Goal: Communication & Community: Answer question/provide support

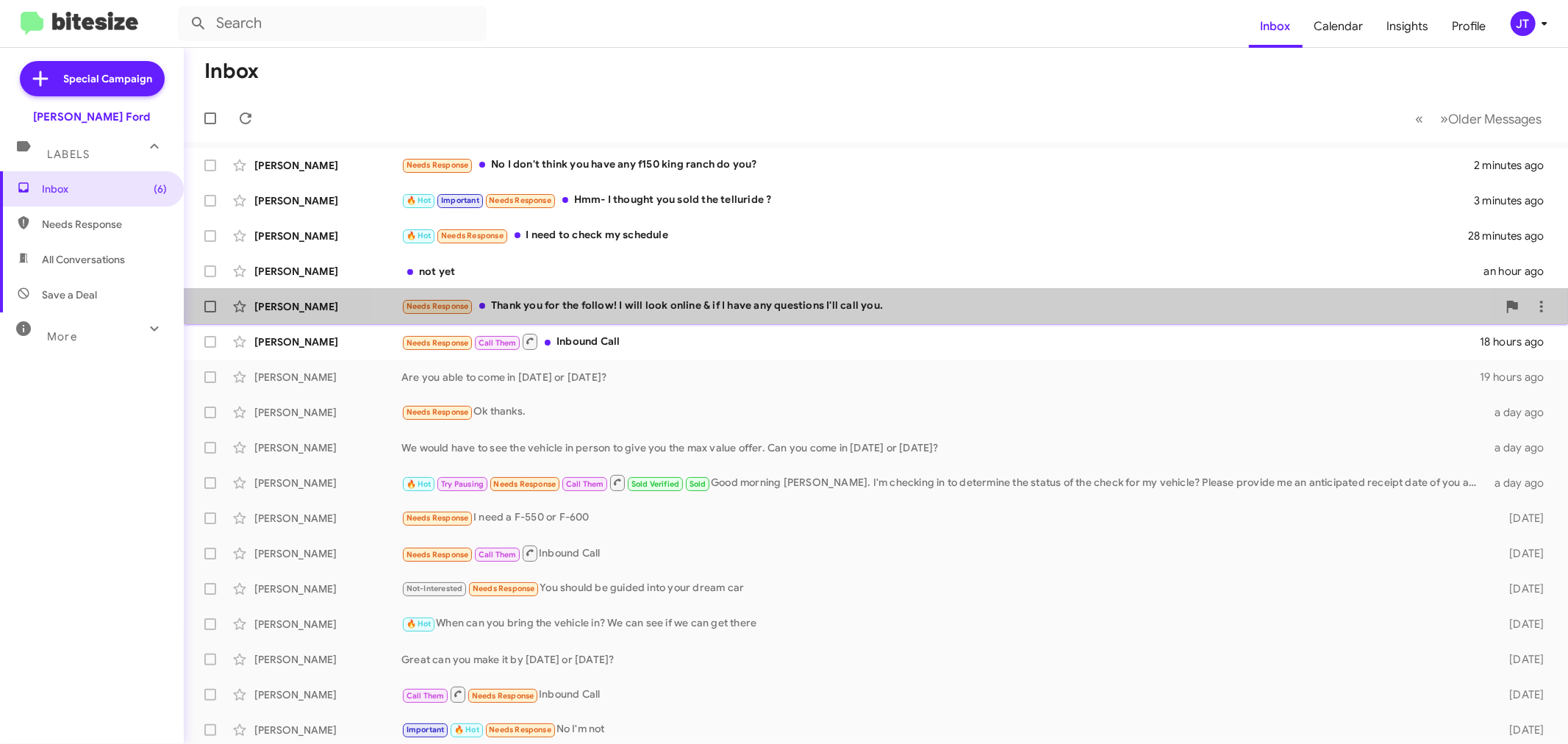
click at [916, 314] on div "Needs Response Thank you for the follow! I will look online & if I have any que…" at bounding box center [949, 306] width 1096 height 17
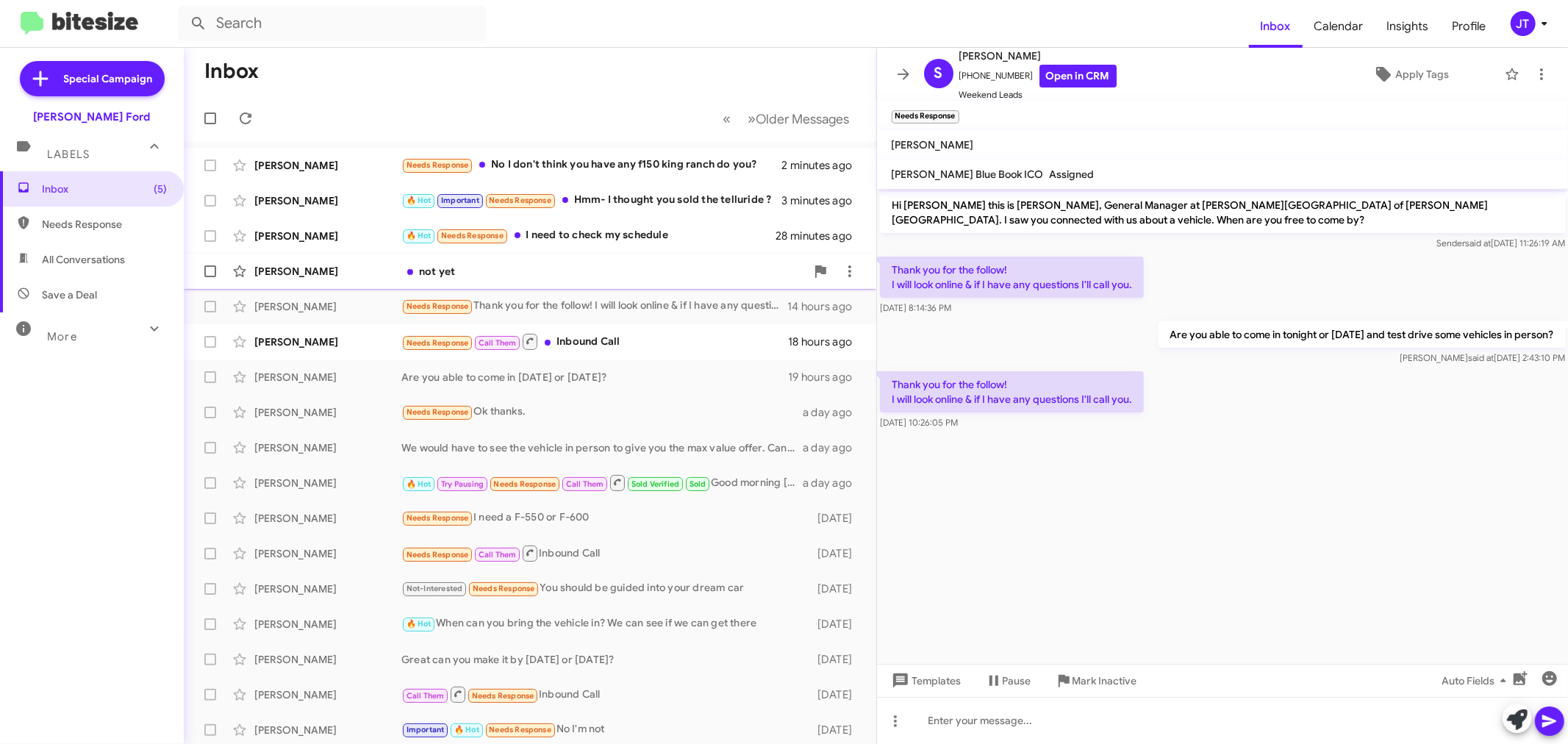
click at [522, 265] on div "not yet" at bounding box center [603, 271] width 404 height 15
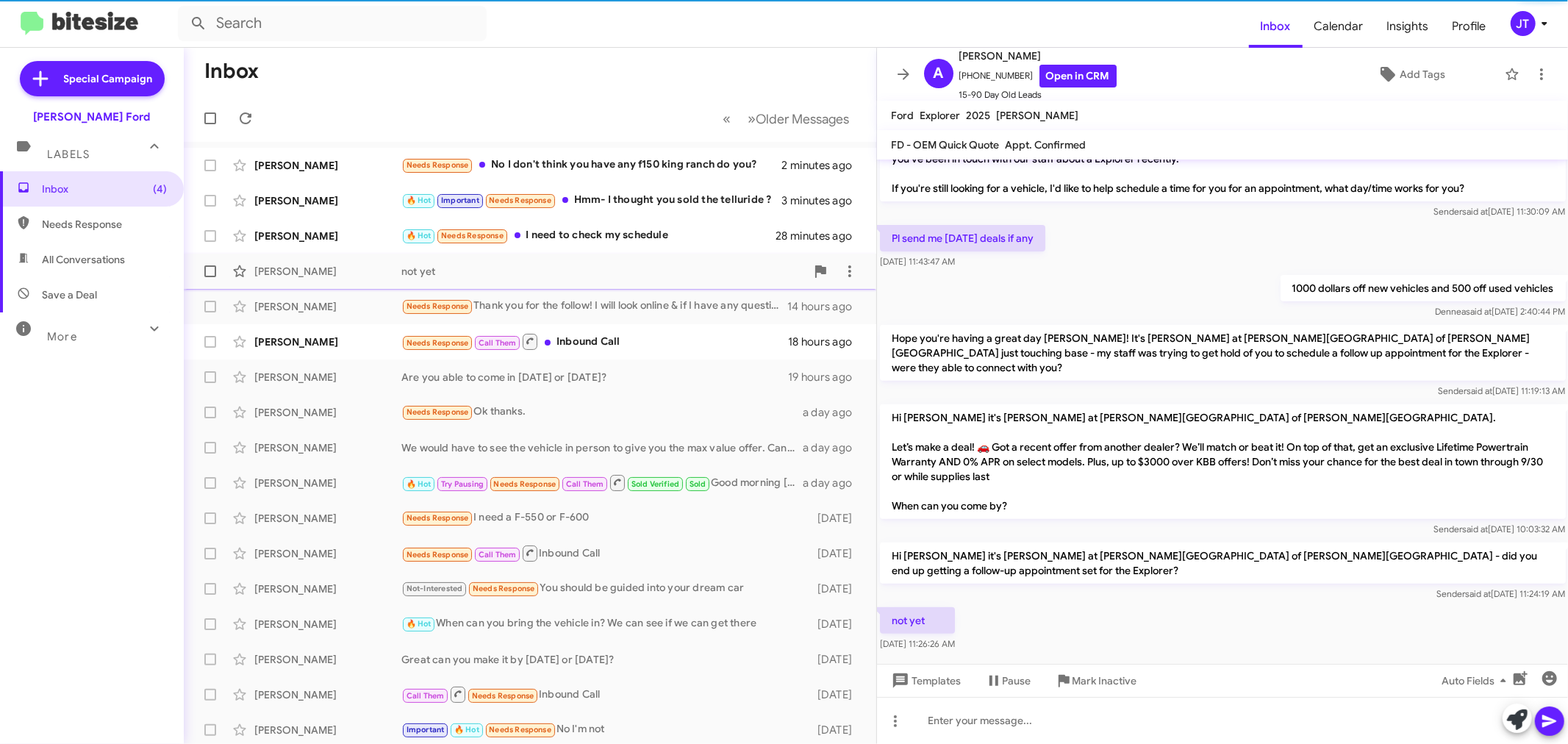
scroll to position [423, 0]
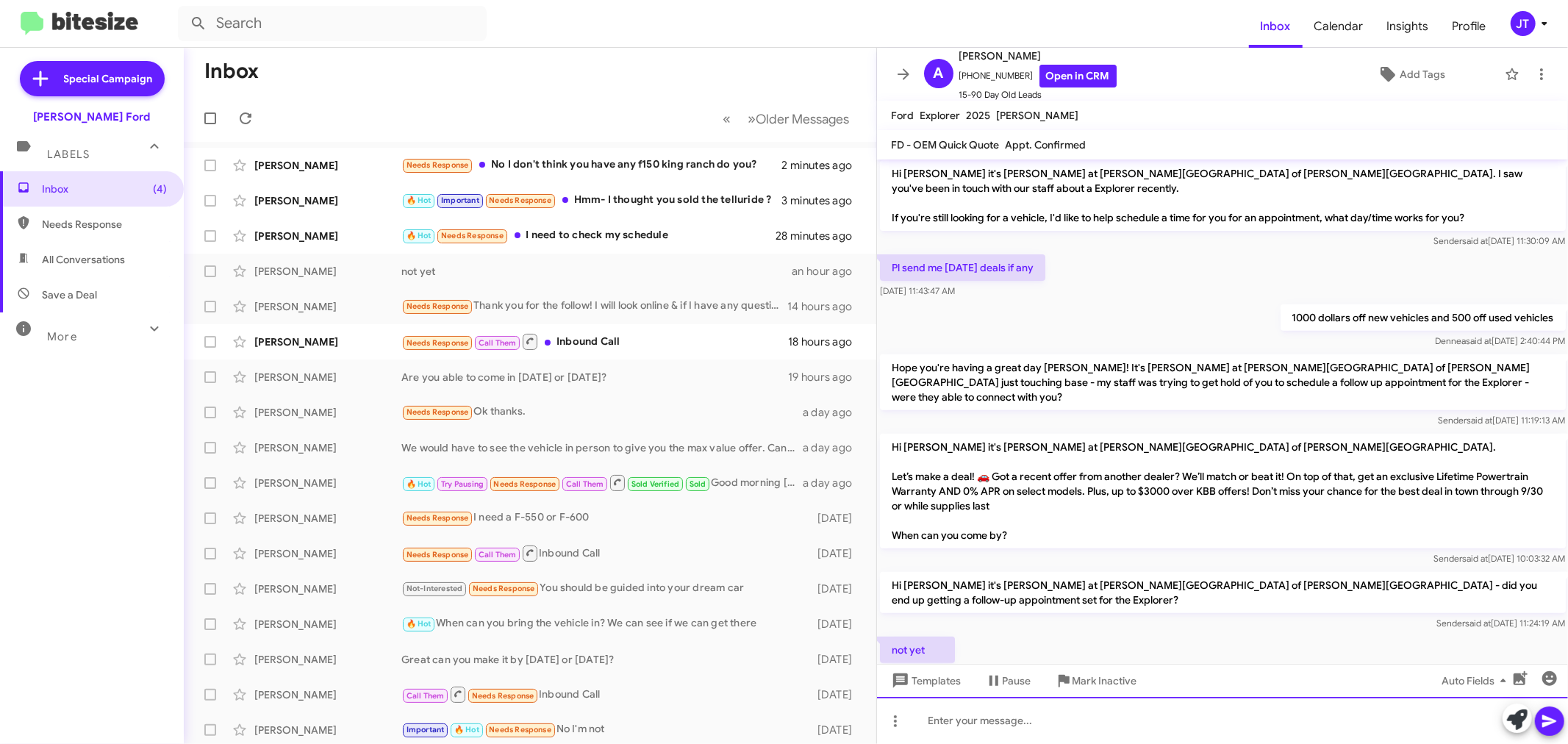
drag, startPoint x: 1054, startPoint y: 724, endPoint x: 1041, endPoint y: 693, distance: 33.6
click at [1053, 722] on div at bounding box center [1222, 720] width 691 height 47
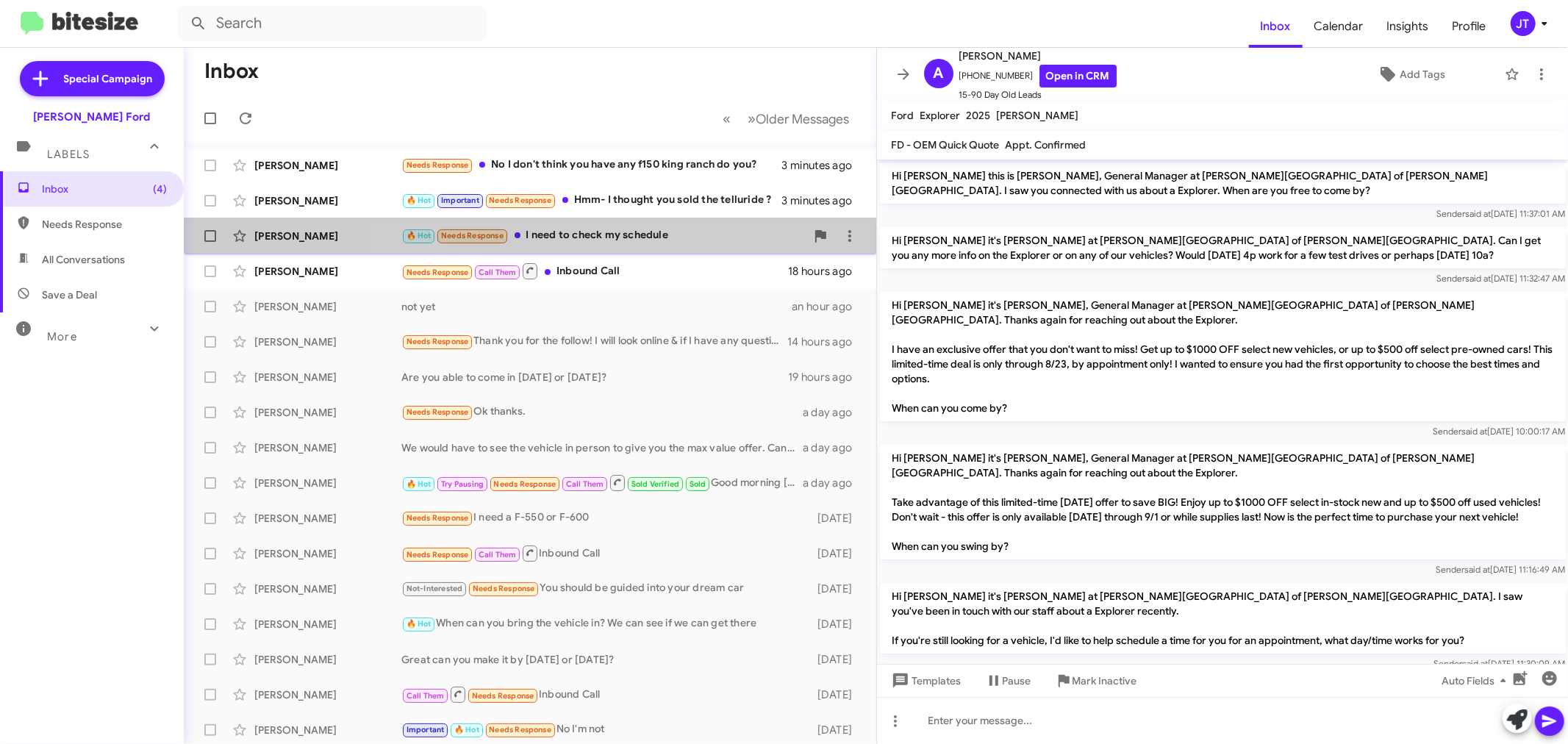
click at [606, 238] on div "🔥 Hot Needs Response I need to check my schedule" at bounding box center [603, 236] width 404 height 17
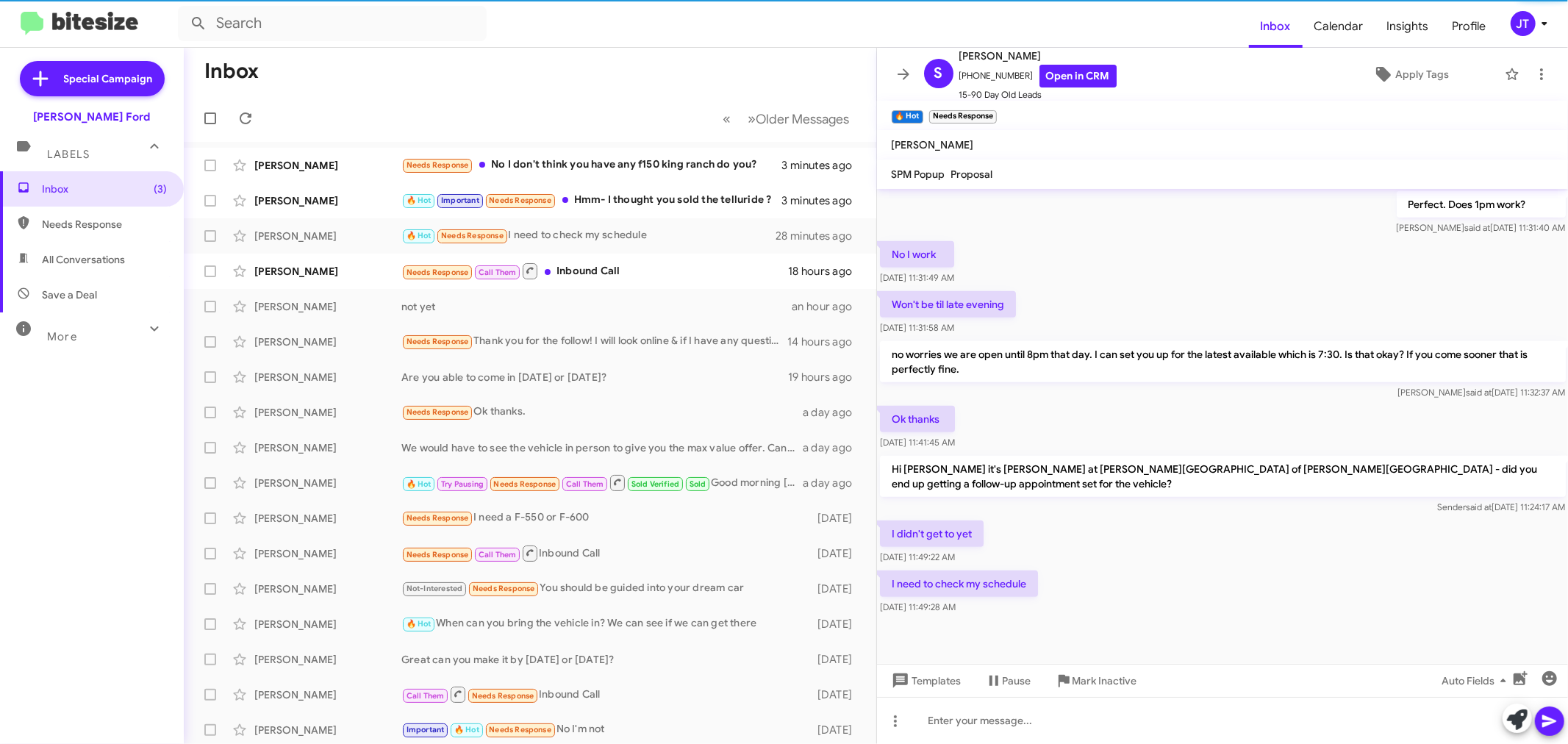
scroll to position [715, 0]
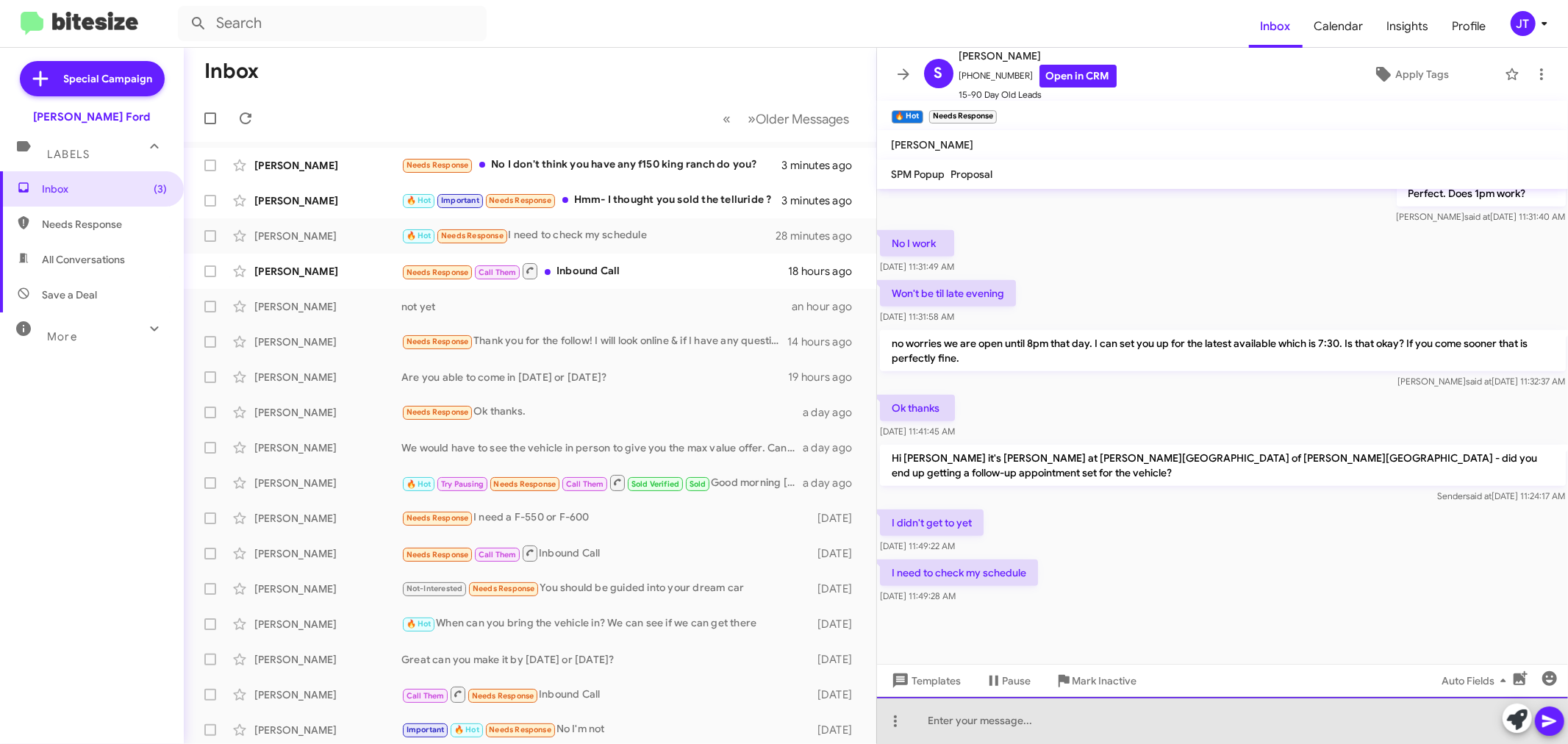
click at [1001, 724] on div at bounding box center [1222, 720] width 691 height 47
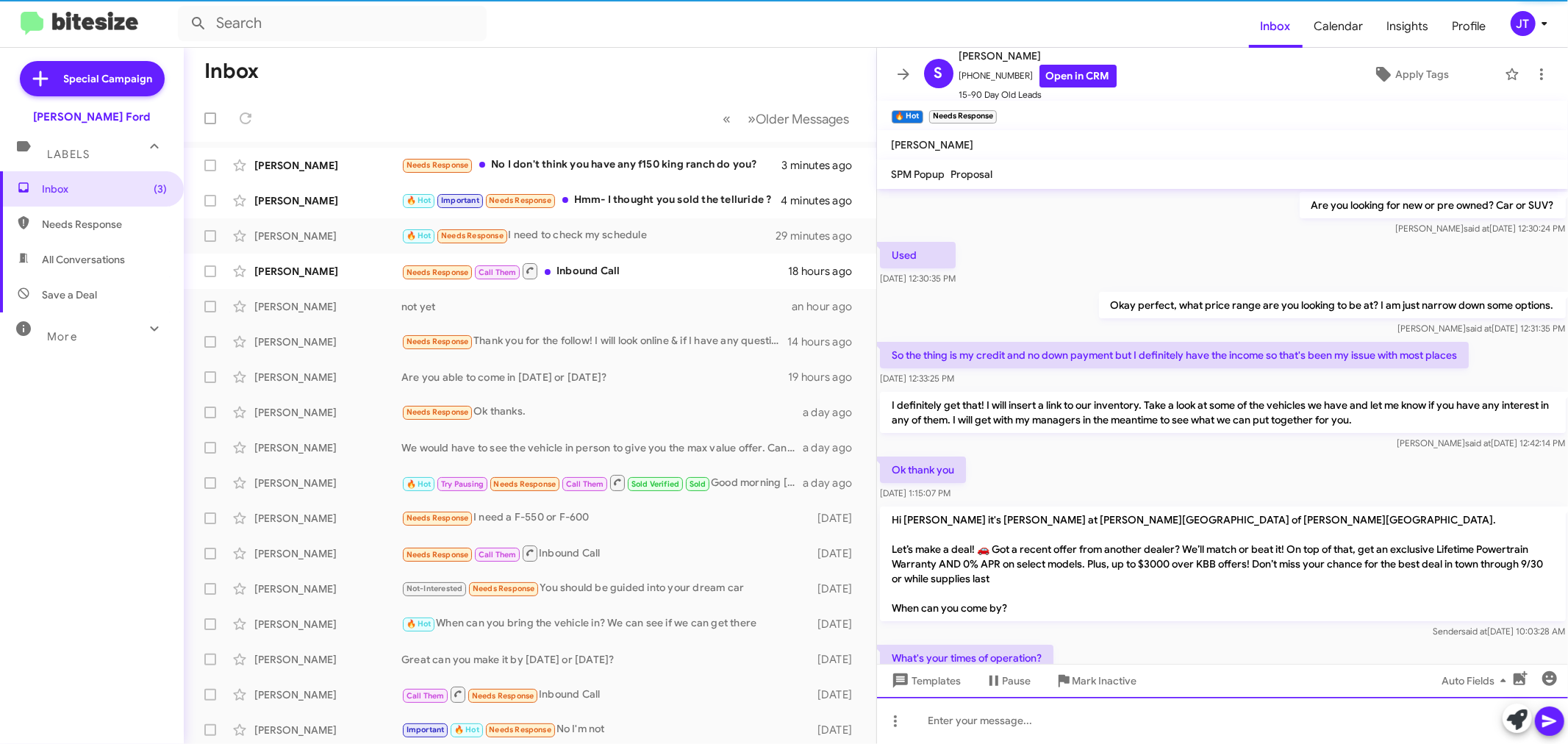
scroll to position [73, 0]
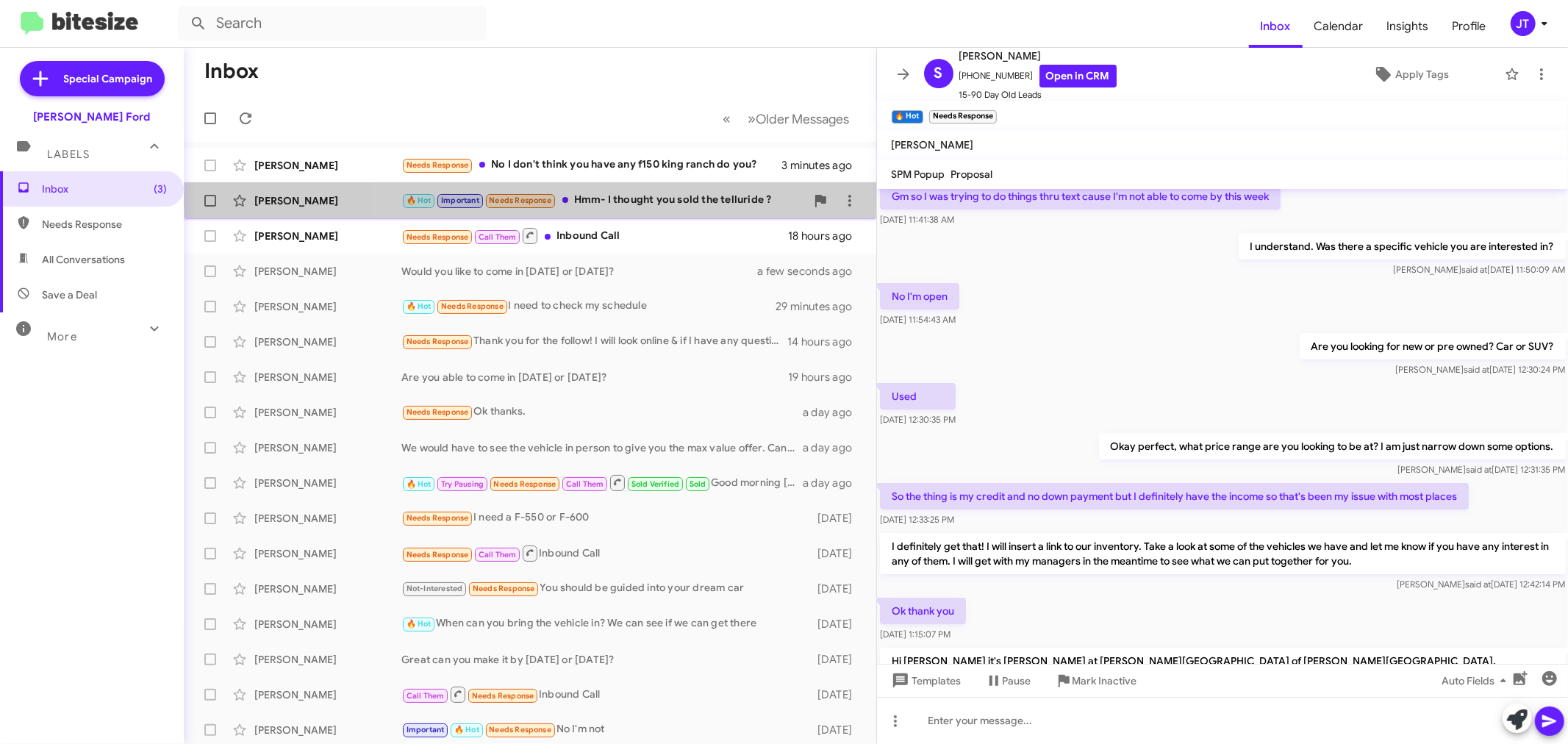
click at [670, 200] on div "🔥 Hot Important Needs Response Hmm- I thought you sold the telluride ?" at bounding box center [603, 200] width 404 height 17
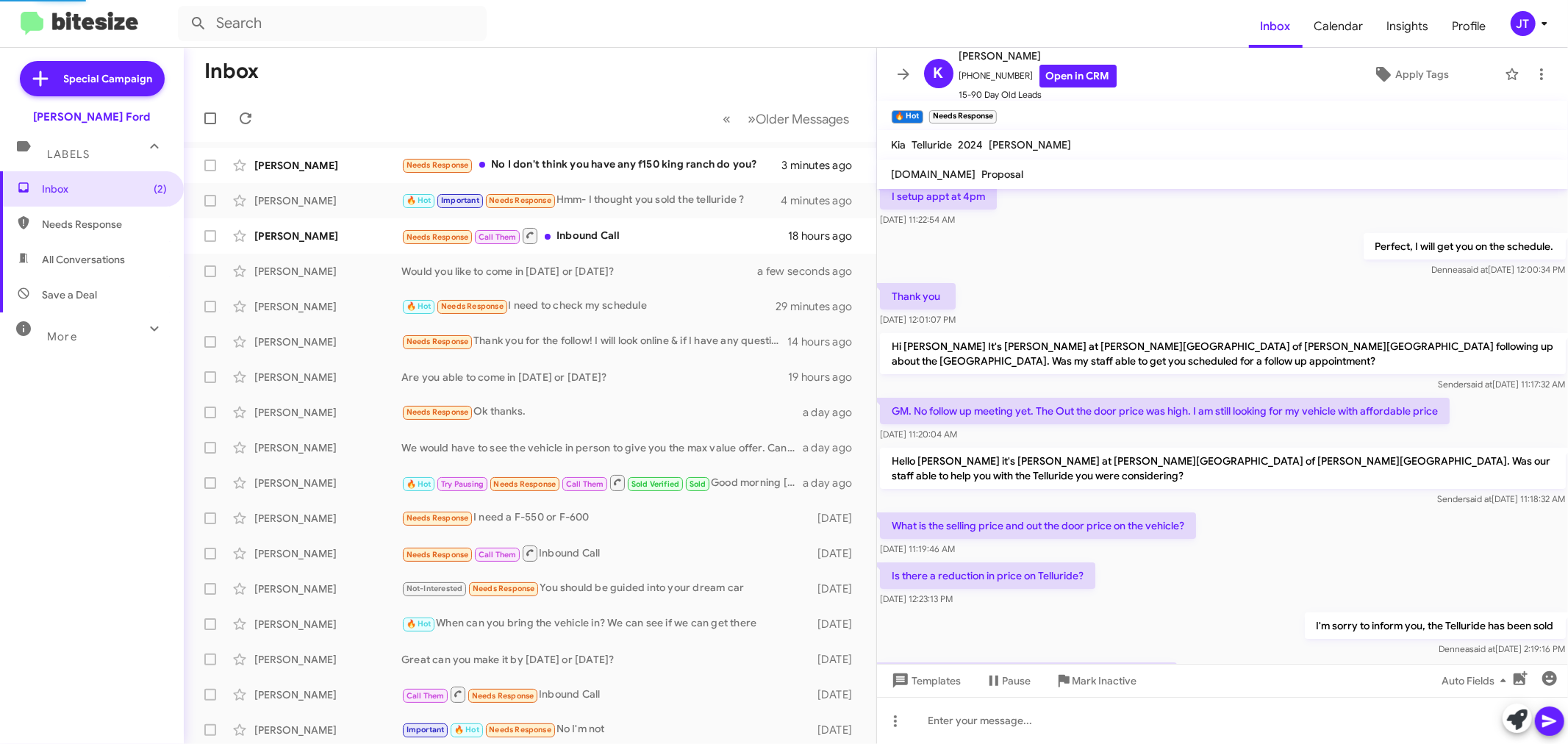
scroll to position [490, 0]
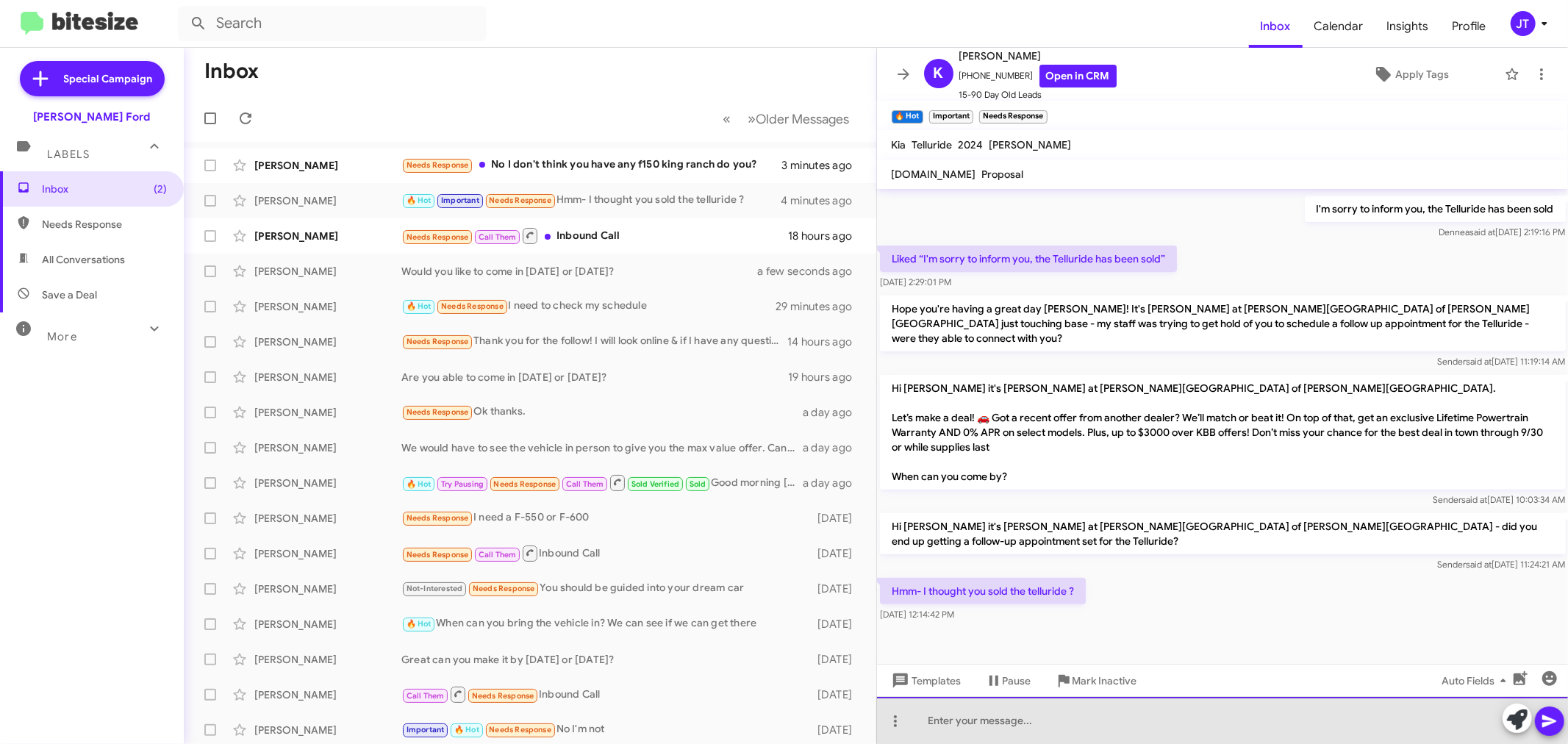
click at [1140, 717] on div at bounding box center [1222, 720] width 691 height 47
click at [1104, 722] on div "Is there any other vehicle" at bounding box center [1222, 720] width 691 height 47
click at [1098, 716] on div "Is there any other vehicle" at bounding box center [1222, 720] width 691 height 47
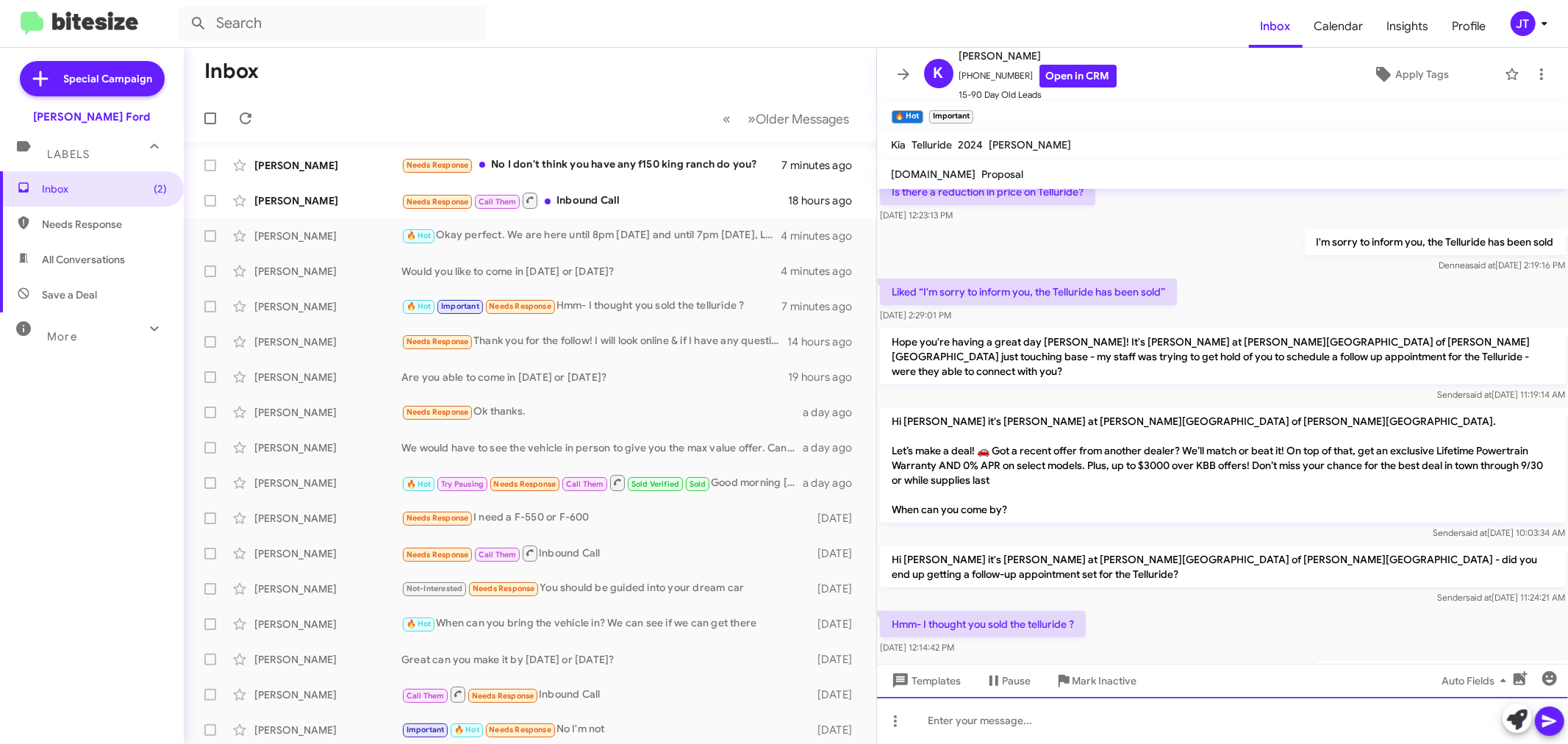
scroll to position [545, 0]
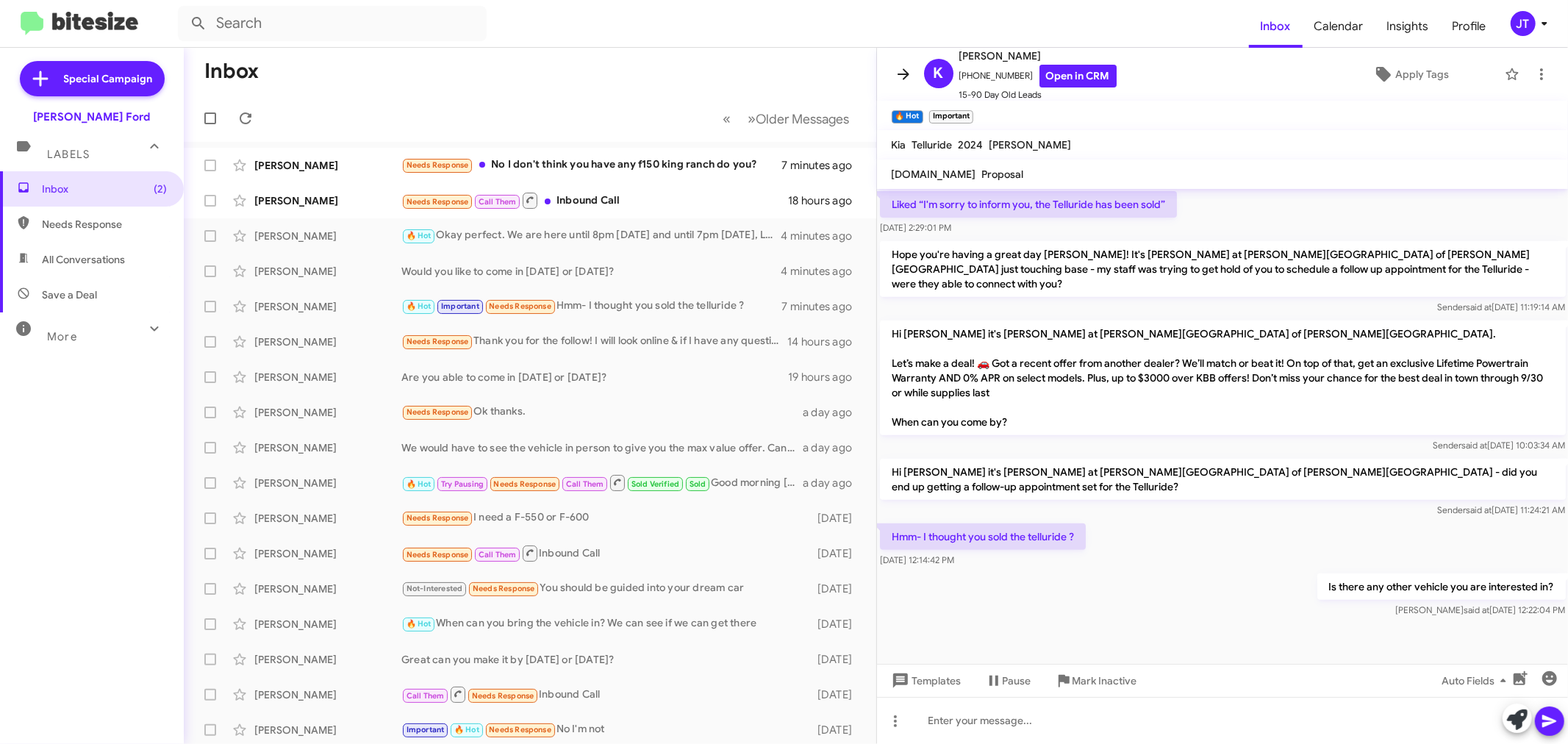
click at [904, 71] on icon at bounding box center [904, 73] width 12 height 11
